Goal: Task Accomplishment & Management: Manage account settings

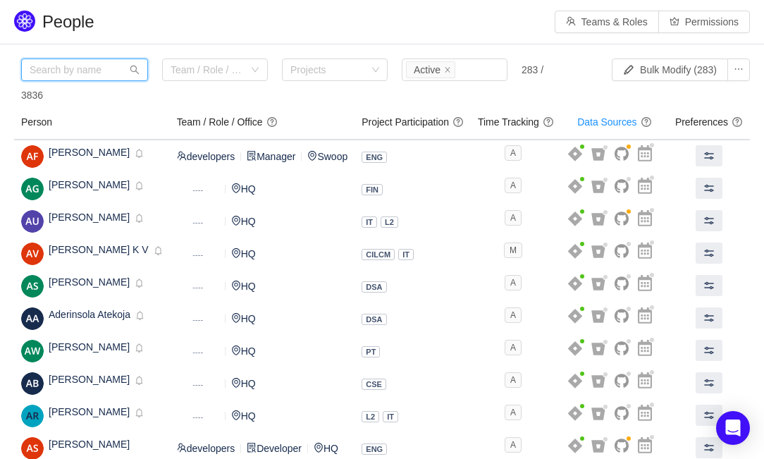
click at [80, 68] on input "text" at bounding box center [84, 69] width 127 height 23
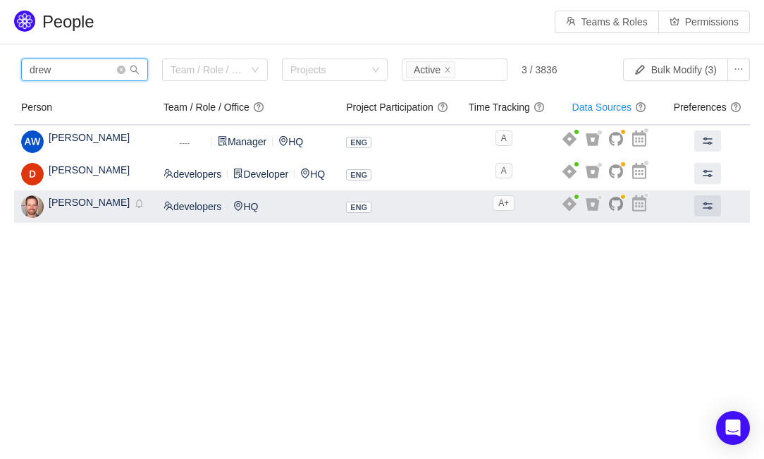
type input "drew"
click at [87, 208] on span "Drew Mendenhall" at bounding box center [89, 202] width 81 height 11
click at [89, 208] on span "Drew Mendenhall" at bounding box center [89, 202] width 81 height 11
click at [16, 223] on td "Drew Mendenhall Inactive Disabled" at bounding box center [85, 206] width 142 height 32
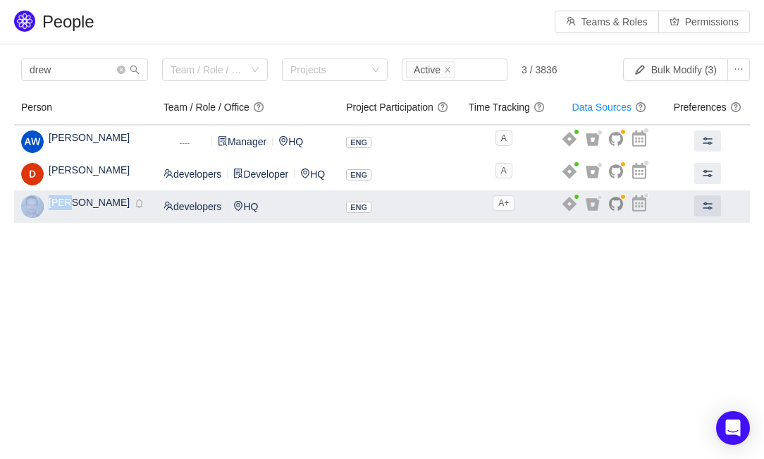
click at [25, 218] on img at bounding box center [32, 206] width 23 height 23
click at [89, 218] on div "Drew Mendenhall Inactive Disabled" at bounding box center [96, 206] width 95 height 23
click at [92, 208] on span "Drew Mendenhall" at bounding box center [89, 202] width 81 height 11
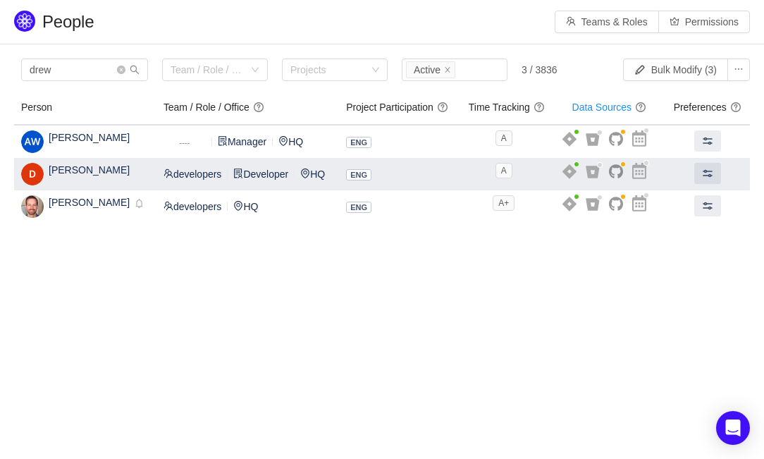
click at [129, 185] on div "Drew Inactive Disabled" at bounding box center [85, 174] width 128 height 23
click at [63, 175] on span "Drew" at bounding box center [89, 169] width 81 height 11
click at [200, 180] on span "developers" at bounding box center [192, 173] width 58 height 11
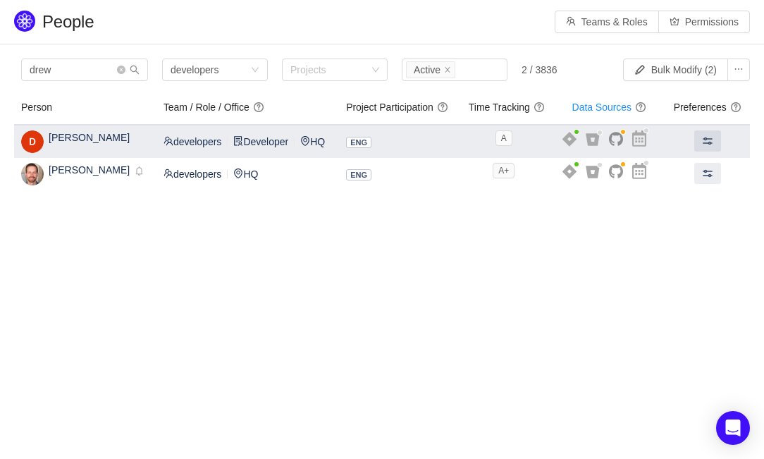
click at [228, 158] on td "developers Dynamic ---- Developer HQ" at bounding box center [247, 141] width 183 height 33
click at [195, 147] on span "developers" at bounding box center [192, 141] width 58 height 11
click at [705, 147] on span at bounding box center [707, 140] width 11 height 11
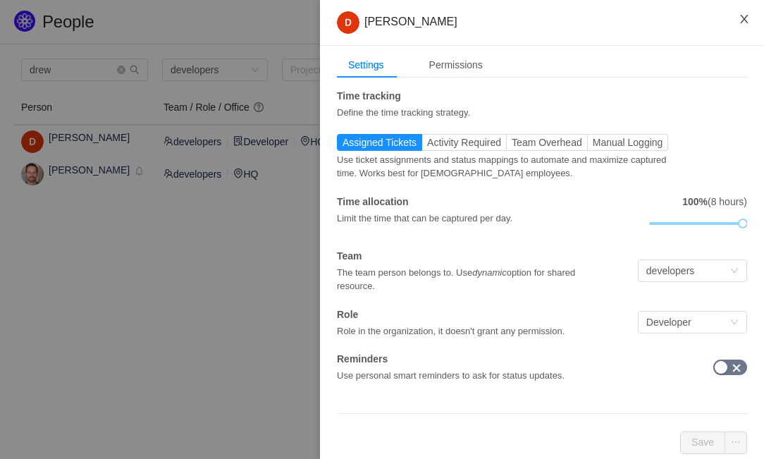
click at [740, 15] on icon "icon: close" at bounding box center [744, 18] width 11 height 11
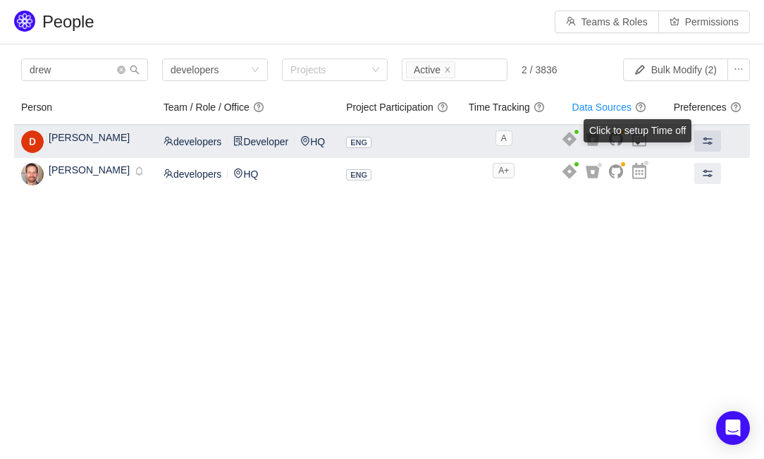
click at [641, 149] on link at bounding box center [639, 142] width 14 height 11
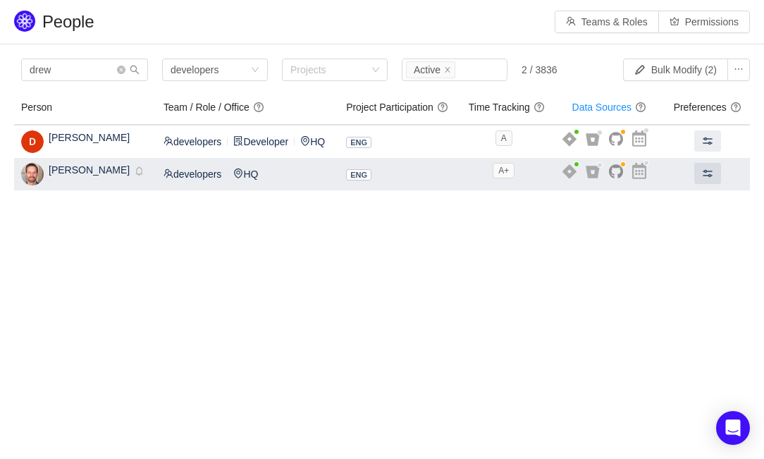
click at [37, 185] on img at bounding box center [32, 174] width 23 height 23
click at [92, 175] on span "Drew Mendenhall" at bounding box center [89, 169] width 81 height 11
